Goal: Information Seeking & Learning: Learn about a topic

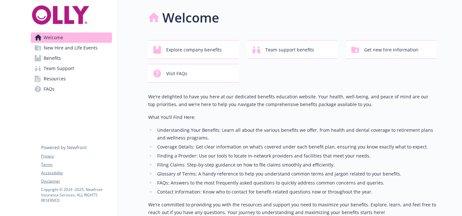
click at [78, 59] on link "Benefits" at bounding box center [71, 58] width 81 height 10
